Goal: Find specific page/section: Find specific page/section

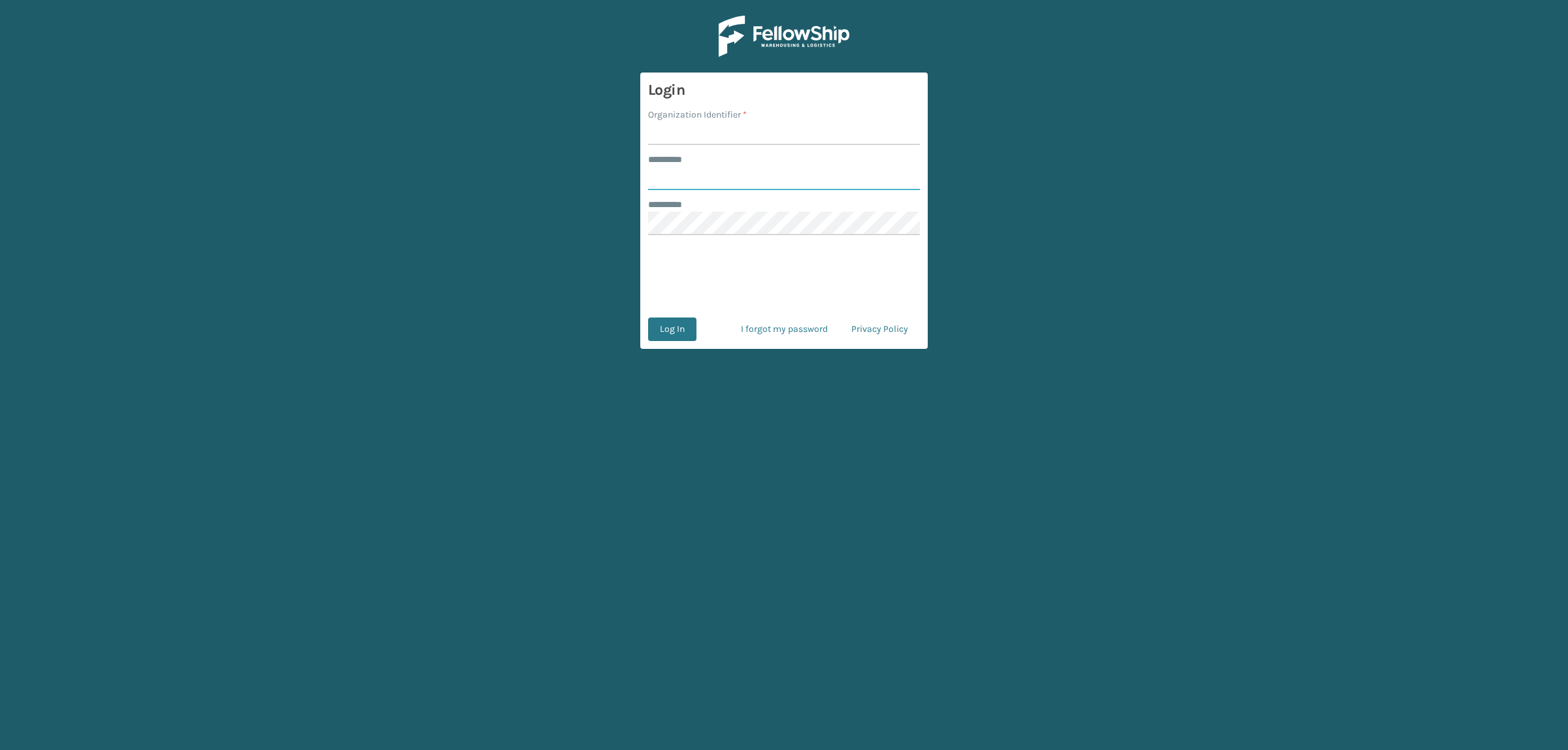
type input "**********"
click at [667, 132] on input "Organization Identifier *" at bounding box center [784, 133] width 272 height 23
type input "superadminorganization"
click at [671, 331] on button "Log In" at bounding box center [672, 329] width 48 height 23
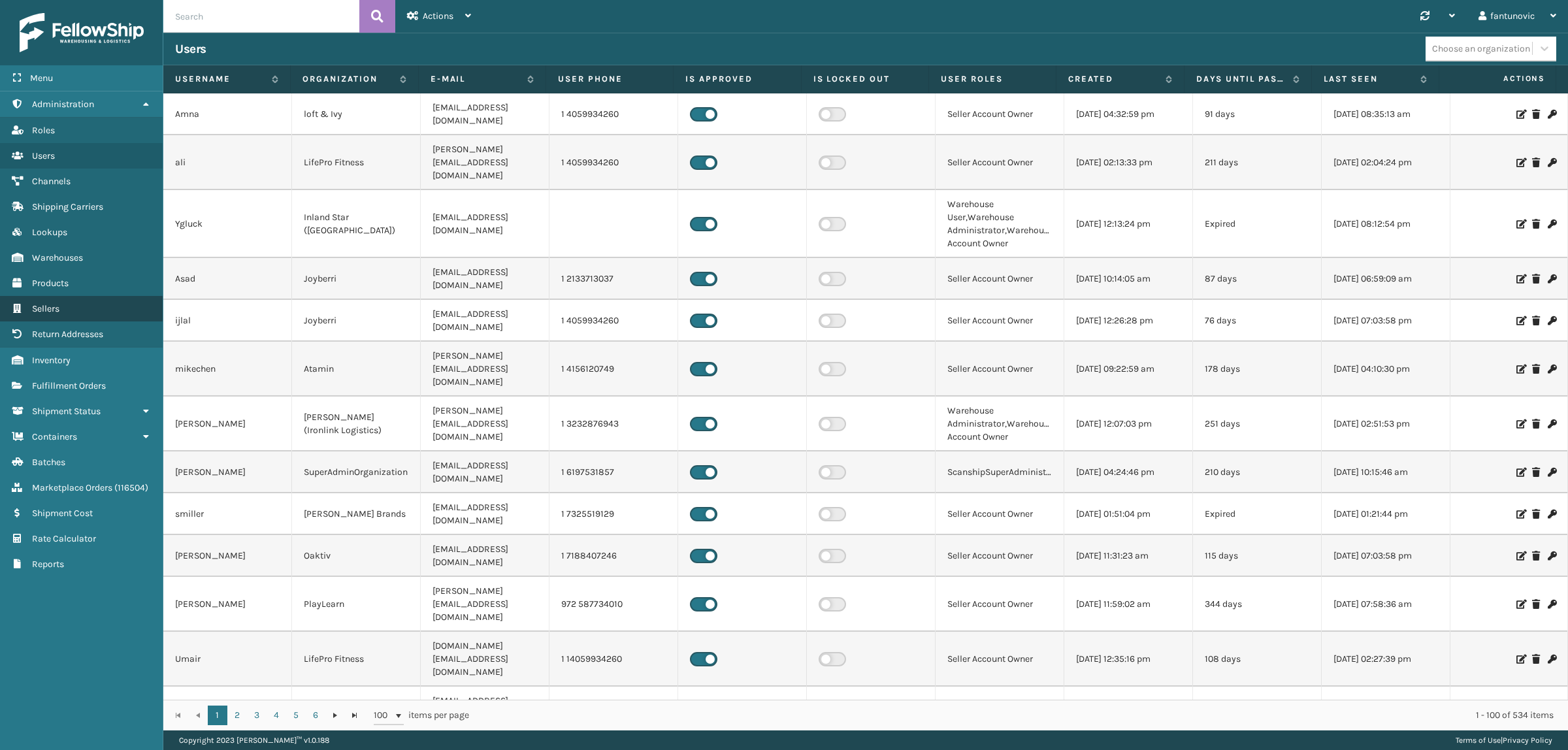
click at [46, 309] on link "Sellers Sellers" at bounding box center [81, 309] width 162 height 26
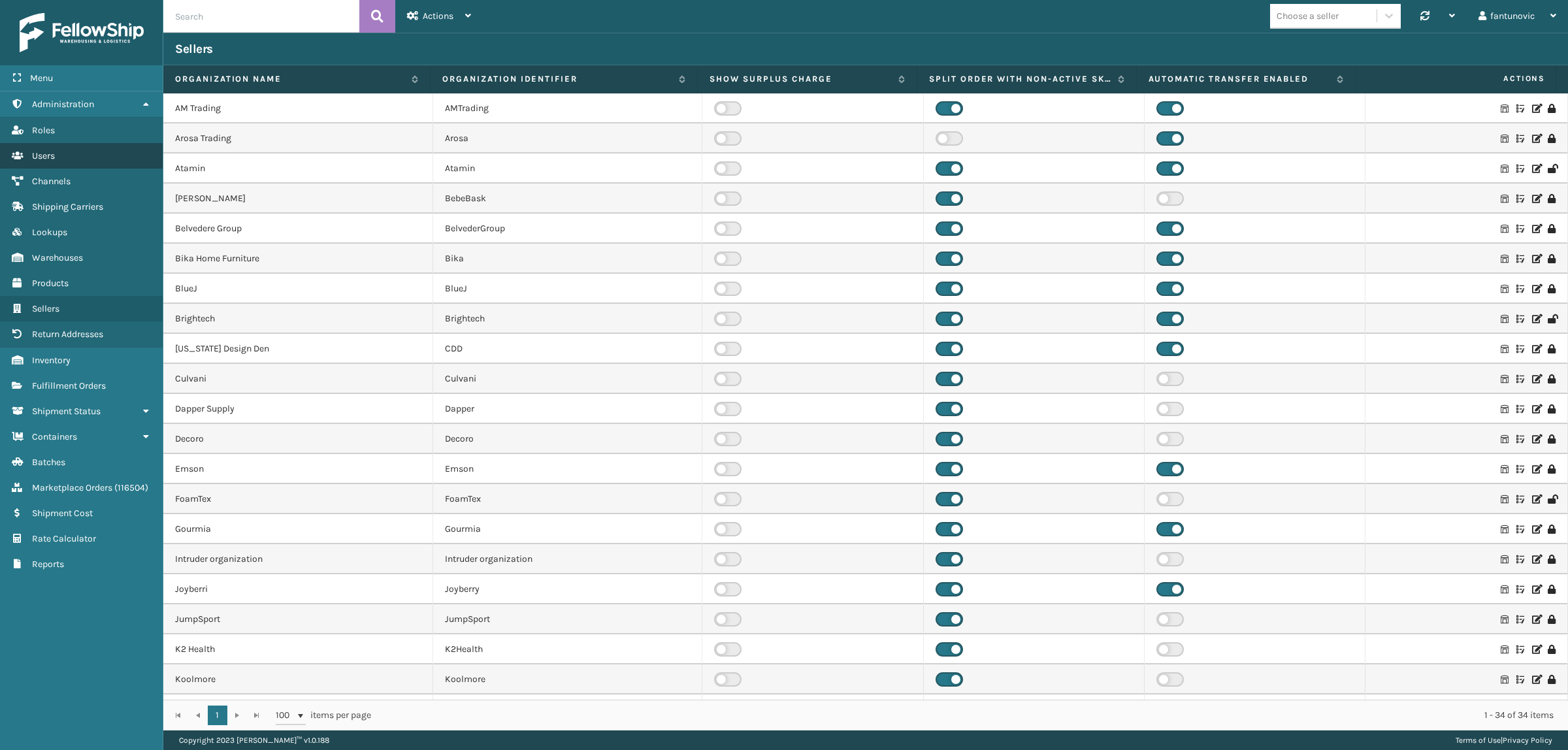
click at [54, 165] on link "Users" at bounding box center [81, 156] width 162 height 26
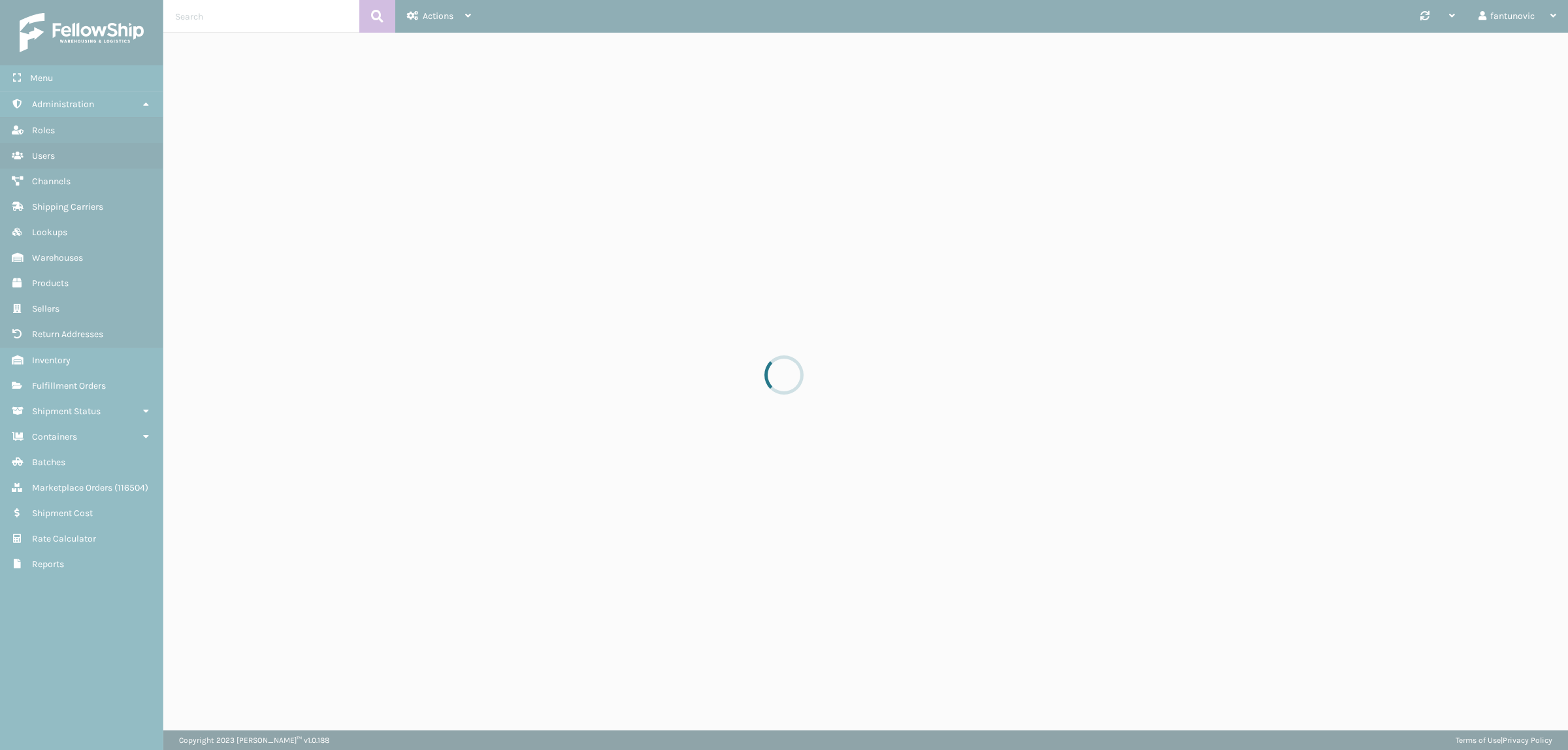
click at [1315, 22] on div at bounding box center [784, 375] width 1568 height 750
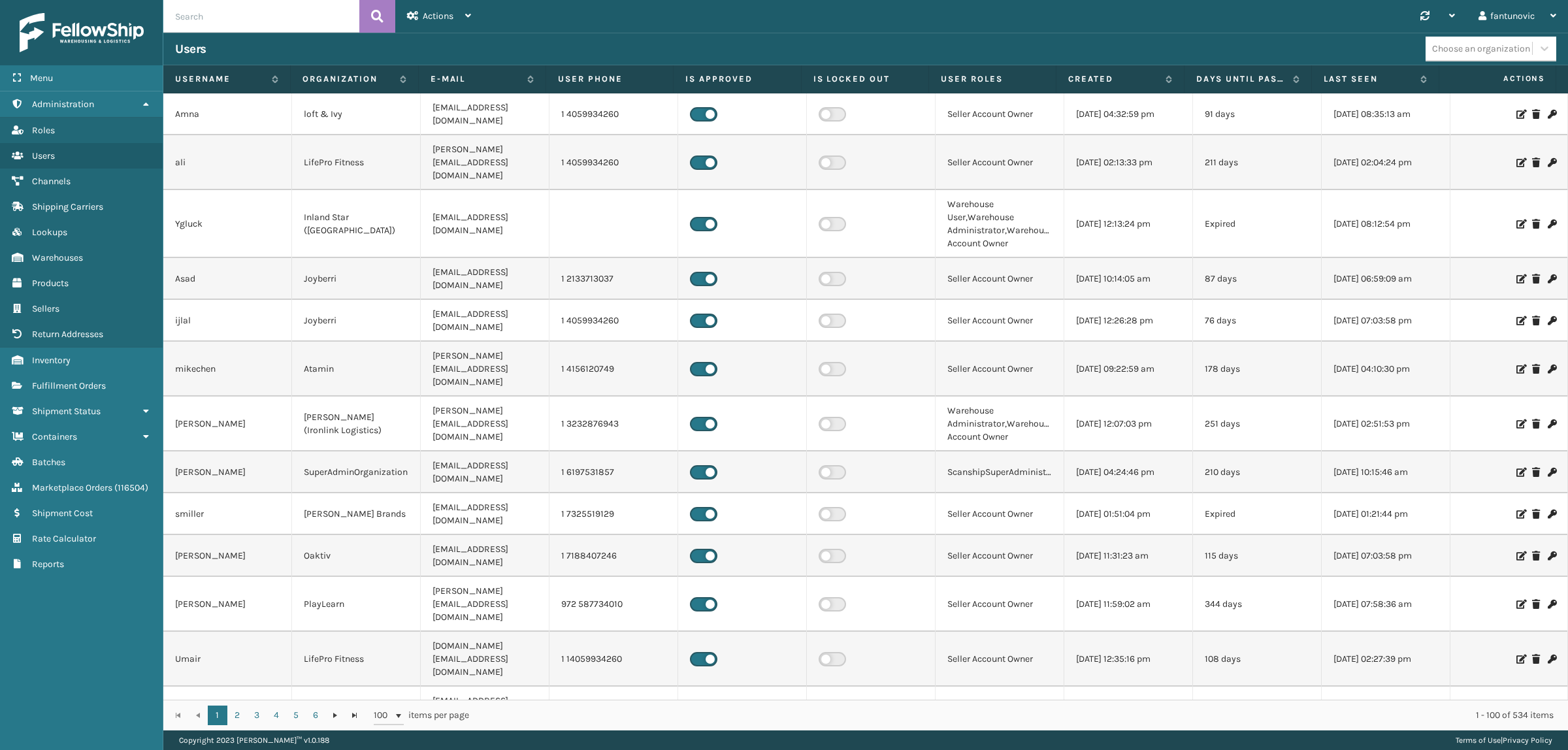
click at [1496, 51] on div "Choose an organization" at bounding box center [1481, 48] width 98 height 14
click at [1496, 191] on div "FoamTex" at bounding box center [1490, 190] width 131 height 24
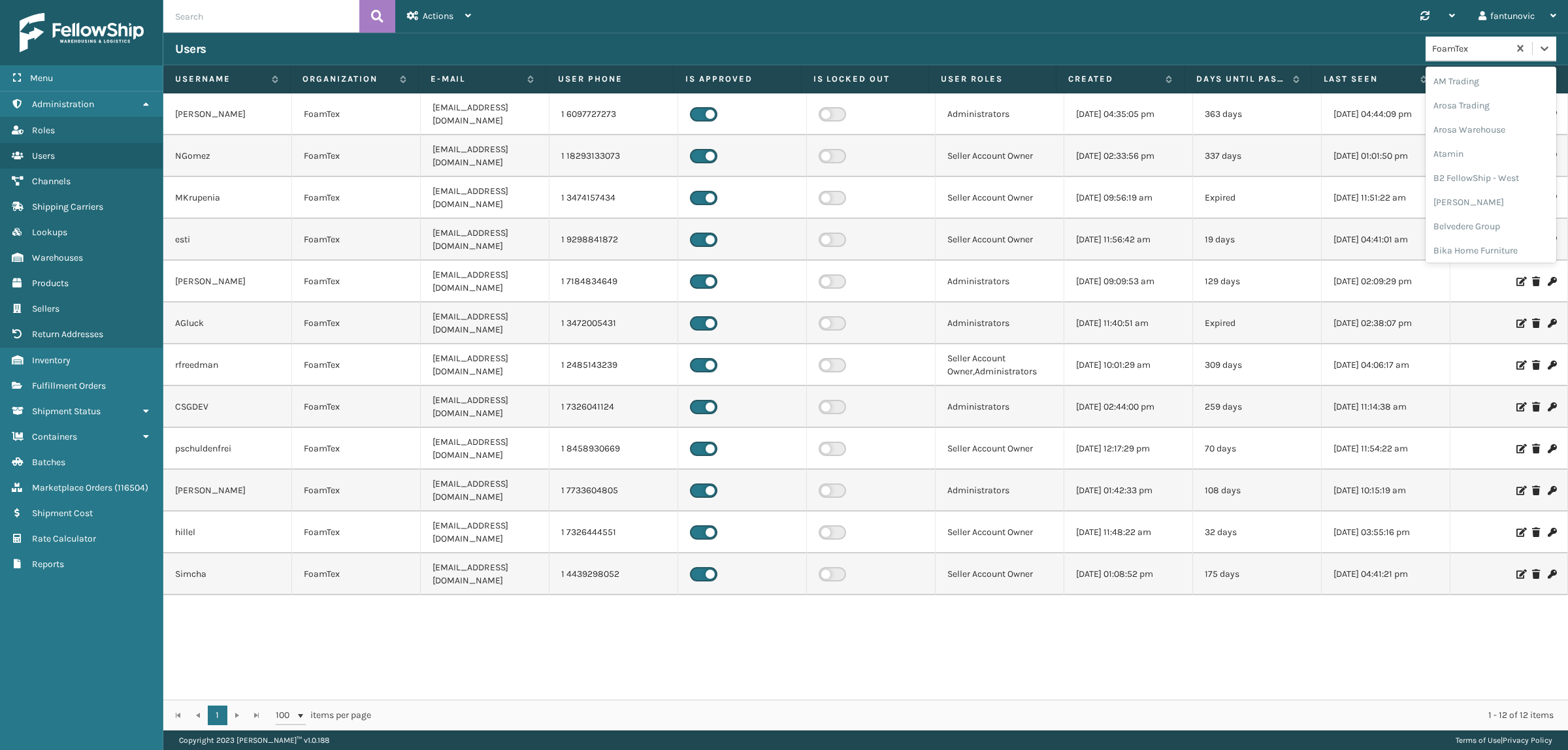
click at [1463, 54] on div "FoamTex" at bounding box center [1471, 48] width 78 height 14
click at [62, 161] on link "Users" at bounding box center [81, 156] width 162 height 26
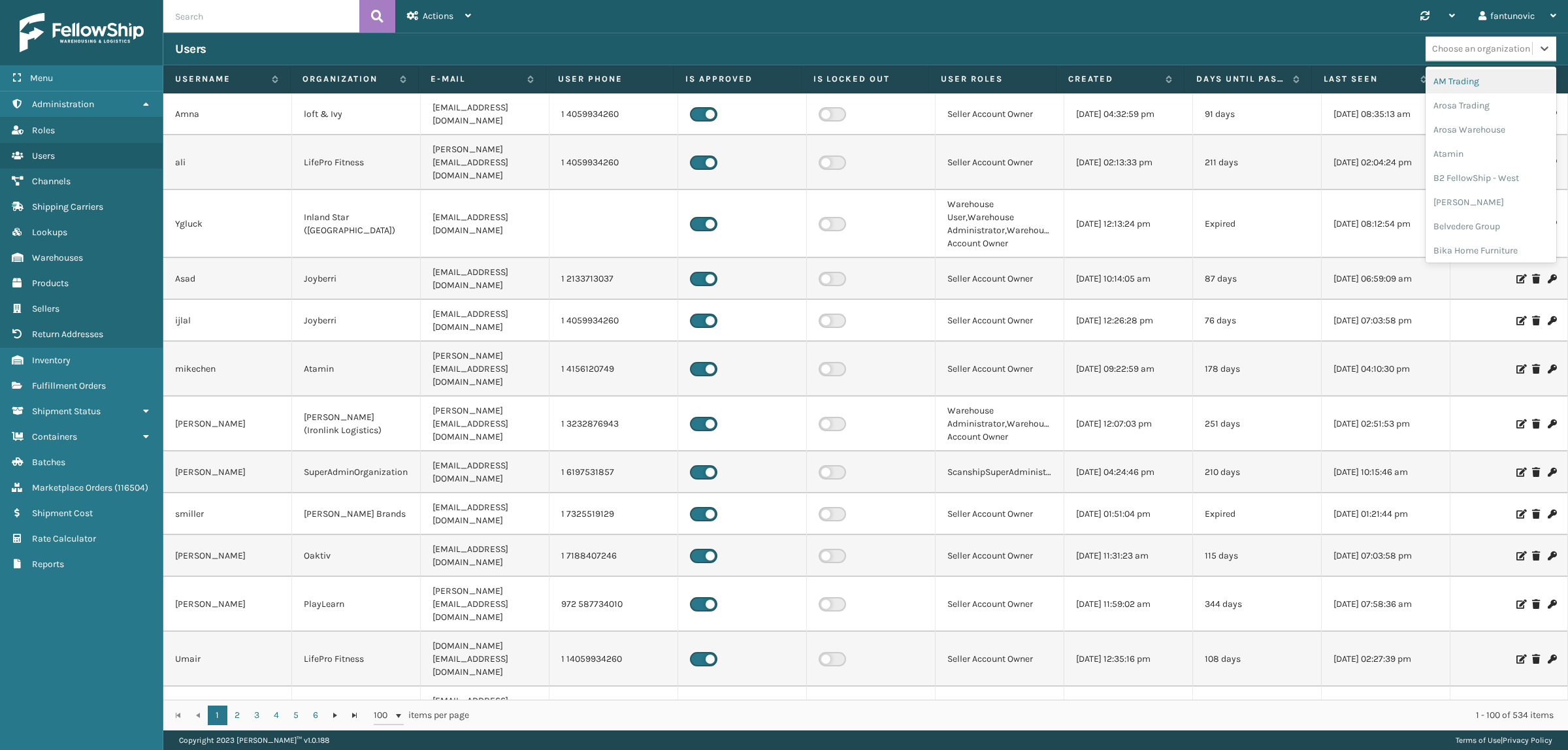
click at [1482, 56] on div "Choose an organization" at bounding box center [1478, 48] width 106 height 22
click at [1505, 226] on div "SuperAdminOrganization" at bounding box center [1490, 238] width 131 height 24
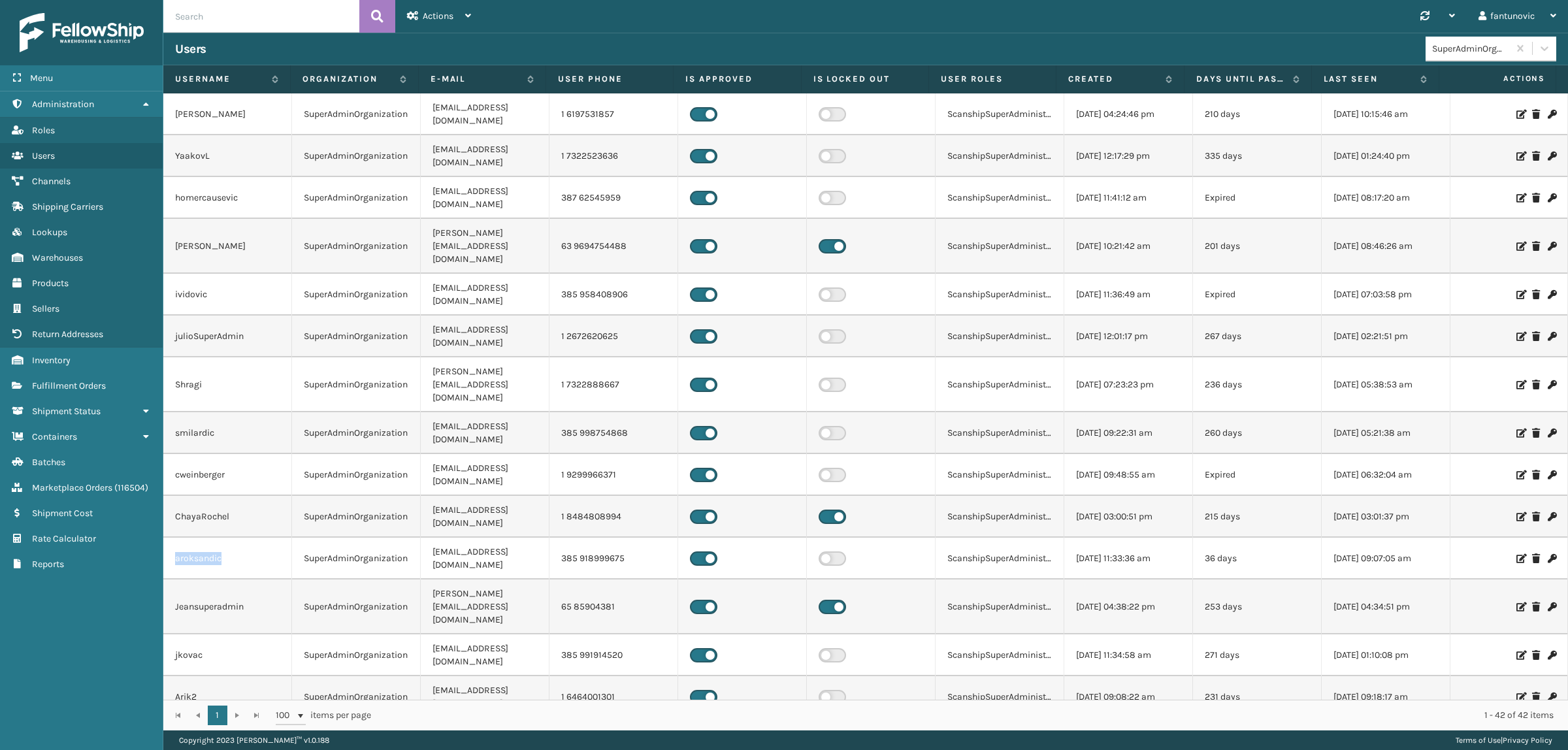
drag, startPoint x: 180, startPoint y: 425, endPoint x: 239, endPoint y: 426, distance: 59.0
click at [239, 538] on td "aroksandic" at bounding box center [227, 558] width 128 height 42
click at [253, 580] on td "Jeansuperadmin" at bounding box center [227, 607] width 128 height 55
click at [274, 80] on icon at bounding box center [273, 79] width 11 height 8
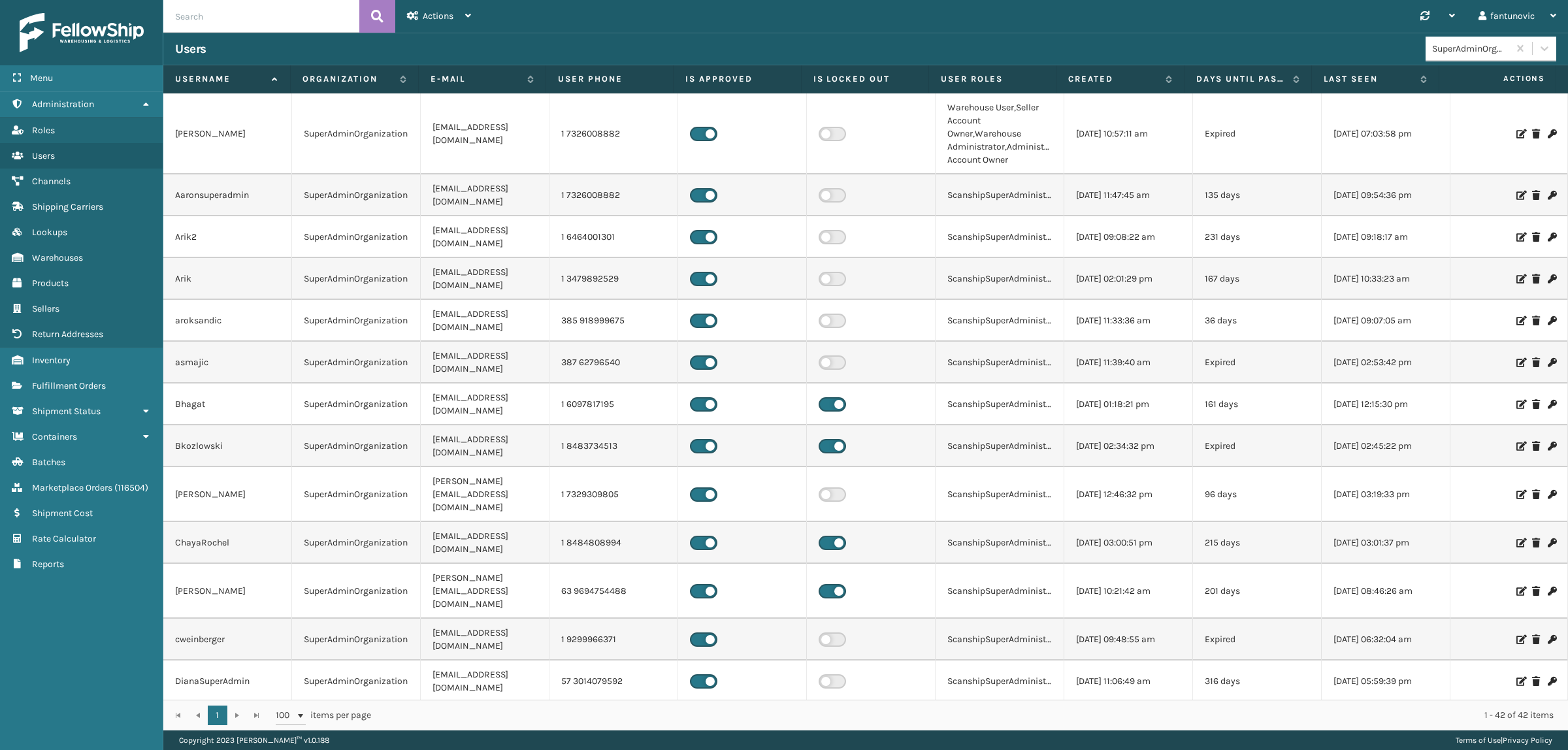
click at [635, 342] on td "387 62796540" at bounding box center [614, 363] width 128 height 42
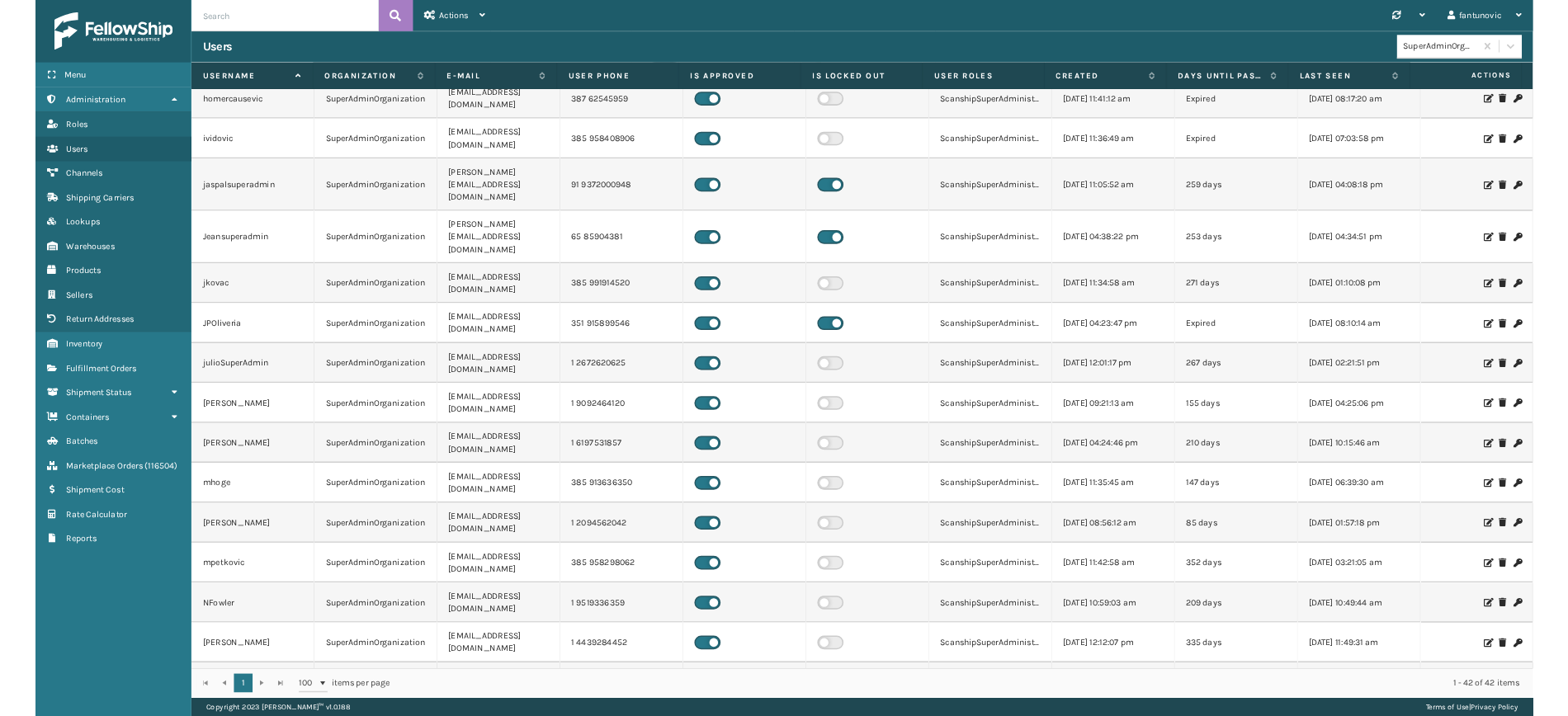
scroll to position [1070, 0]
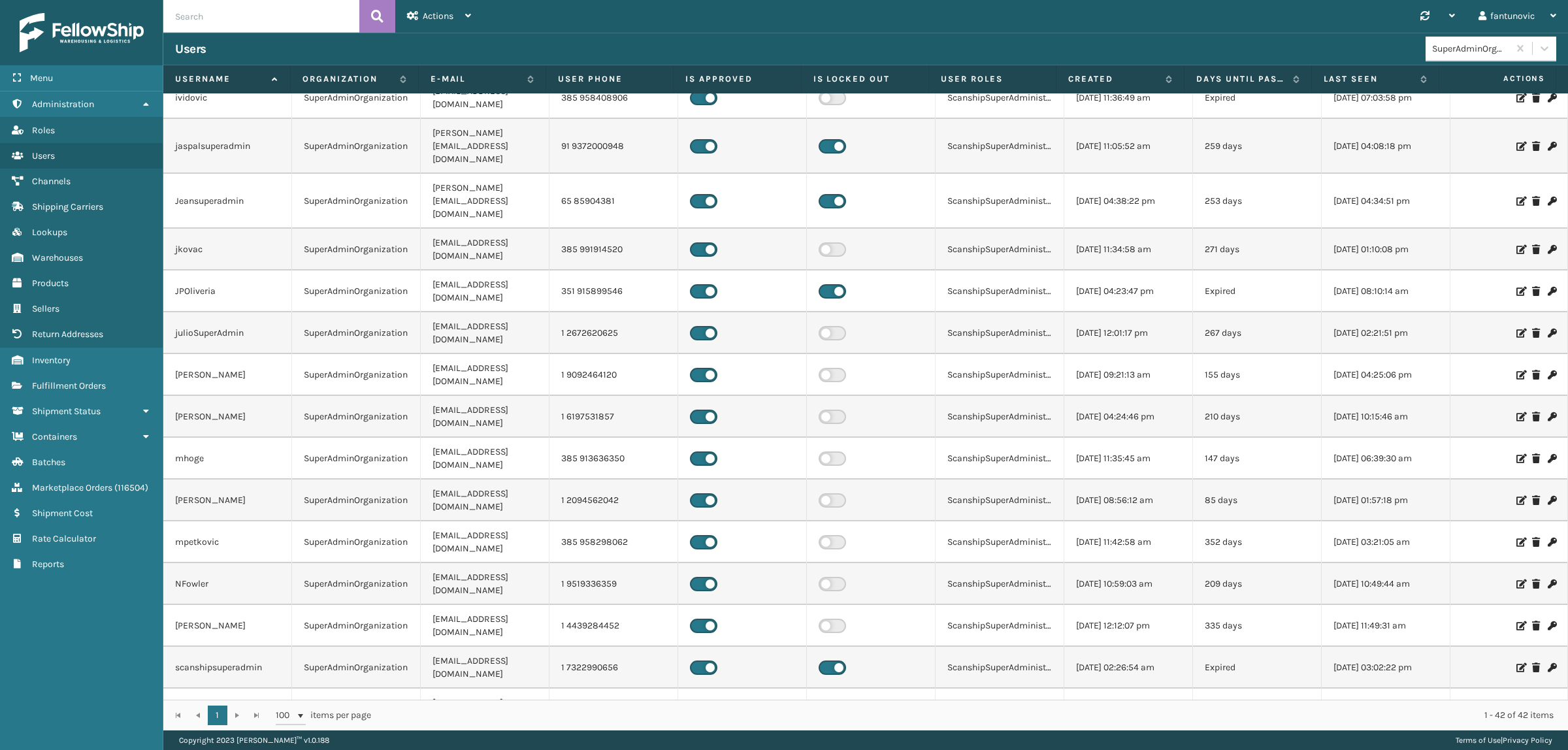
drag, startPoint x: 451, startPoint y: 356, endPoint x: 233, endPoint y: 478, distance: 249.8
click at [102, 399] on link "Fulfillment Orders Shipment Status" at bounding box center [81, 412] width 162 height 26
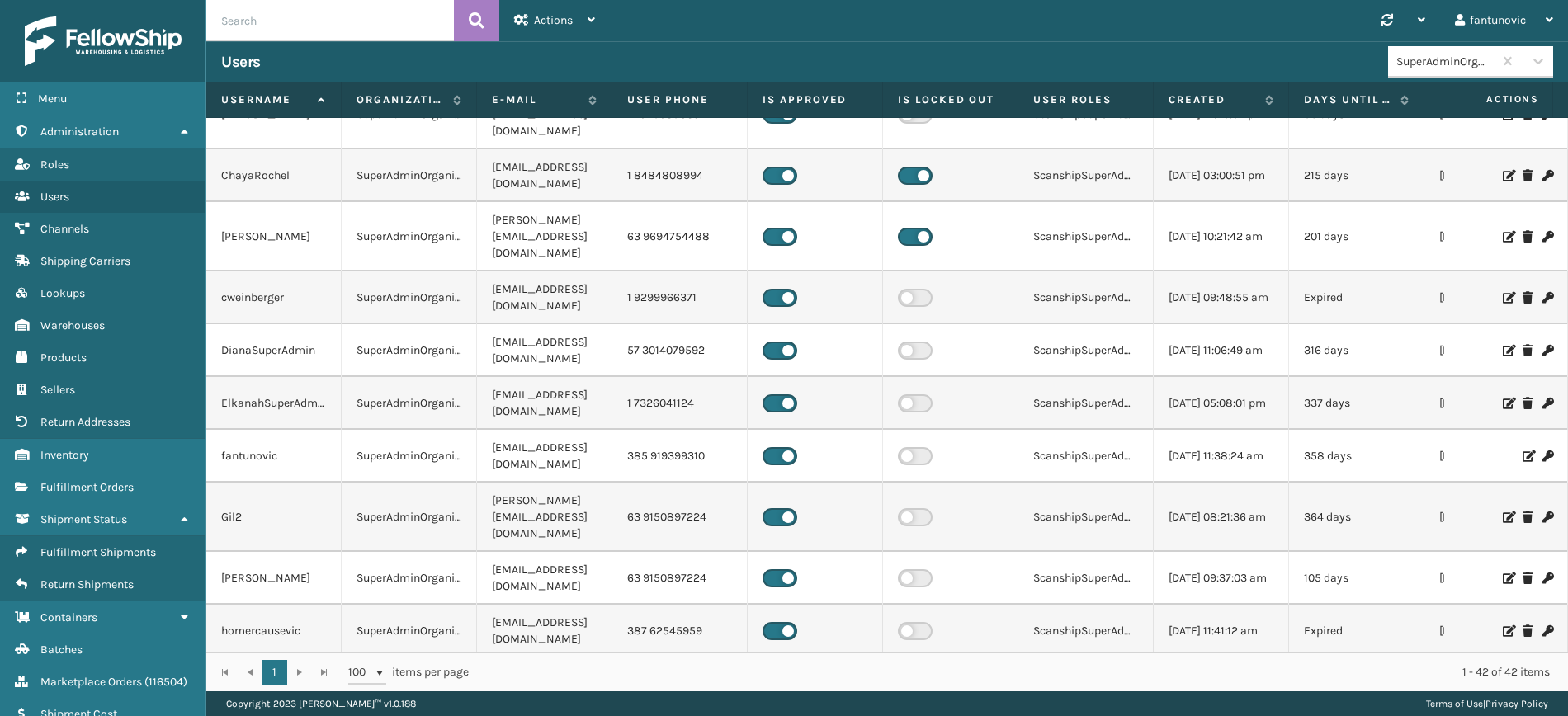
scroll to position [0, 0]
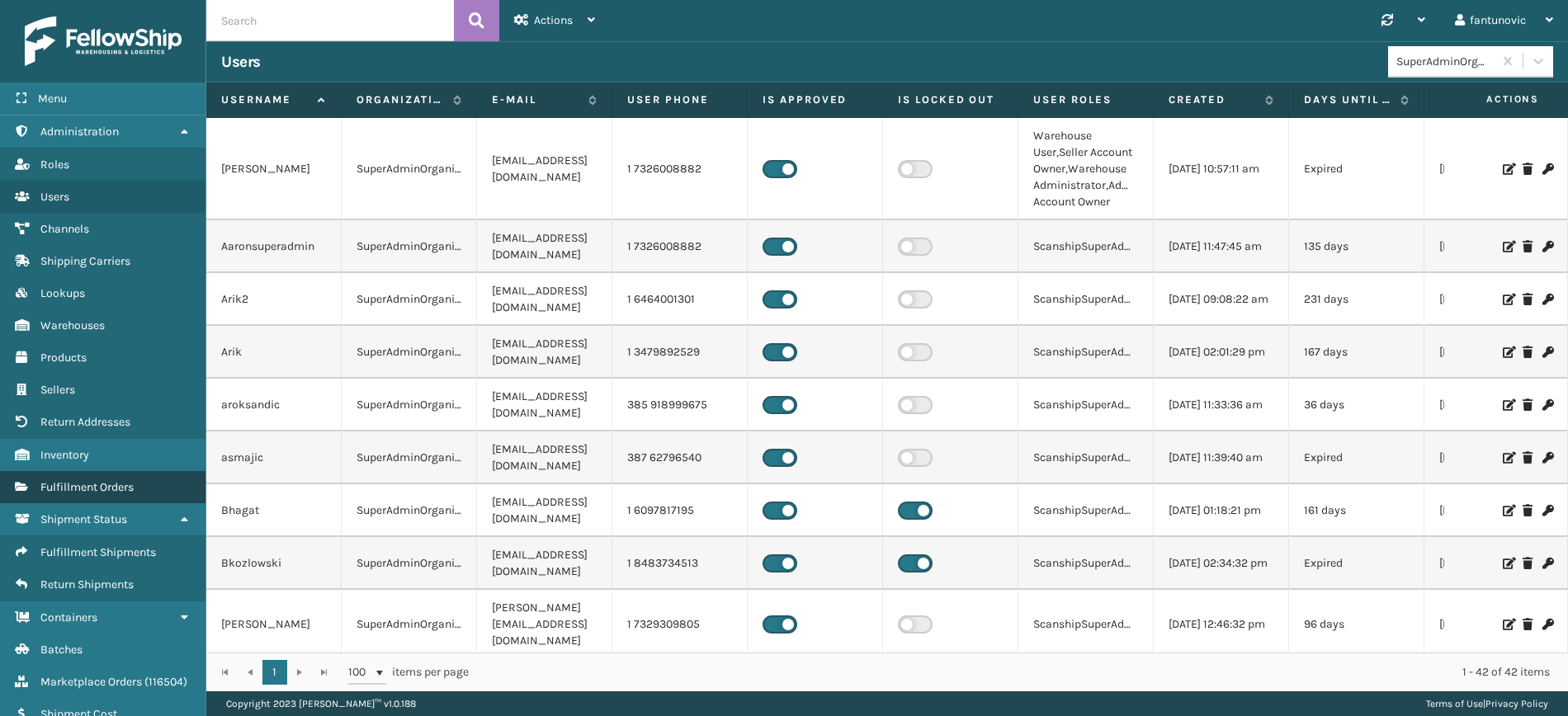
click at [97, 471] on link "Fulfillment Orders Fulfillment Orders" at bounding box center [102, 487] width 205 height 32
